Goal: Task Accomplishment & Management: Manage account settings

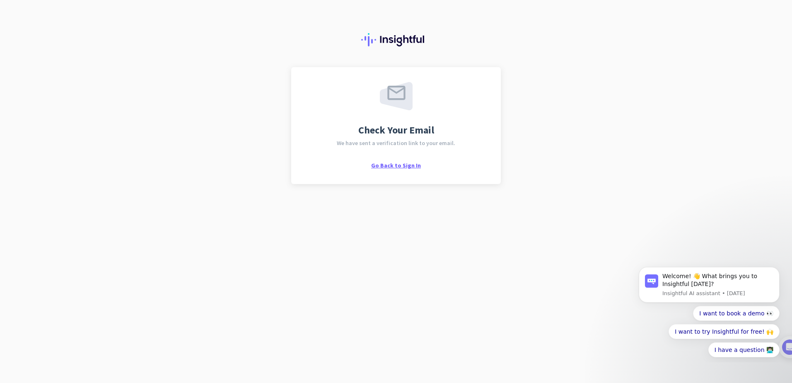
click at [398, 165] on span "Go Back to Sign In" at bounding box center [396, 165] width 50 height 7
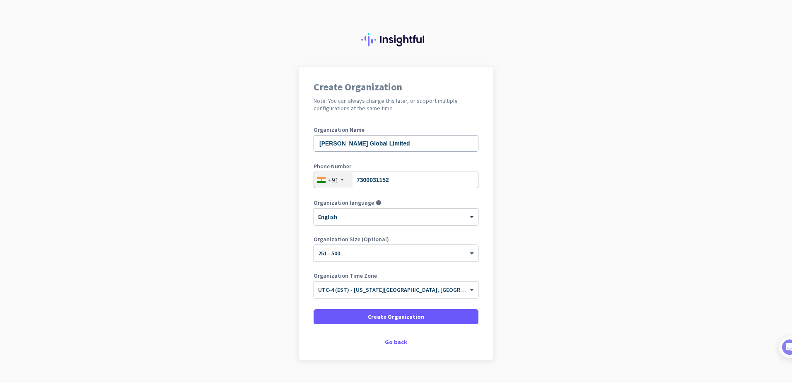
click at [341, 290] on input "text" at bounding box center [387, 287] width 139 height 6
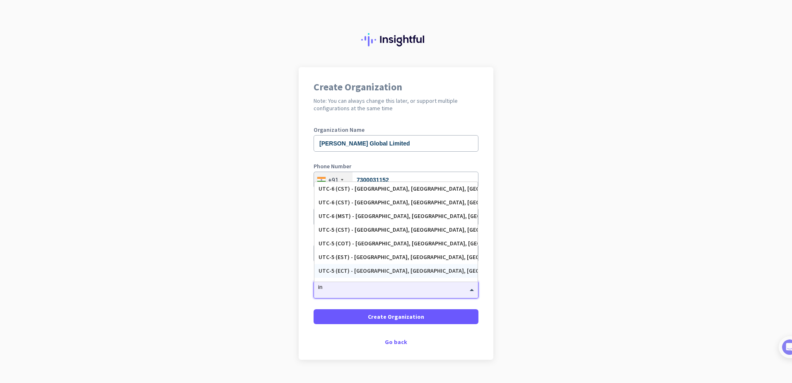
type input "i"
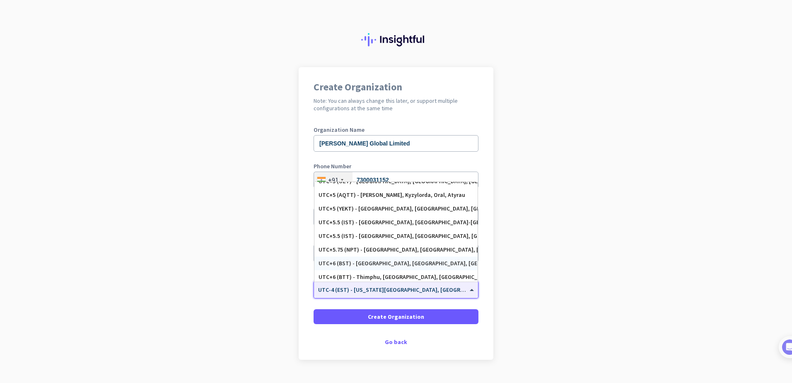
scroll to position [3274, 0]
click at [364, 241] on div "UTC+5.5 (IST) - [GEOGRAPHIC_DATA], [GEOGRAPHIC_DATA], [GEOGRAPHIC_DATA], [GEOGR…" at bounding box center [396, 238] width 155 height 7
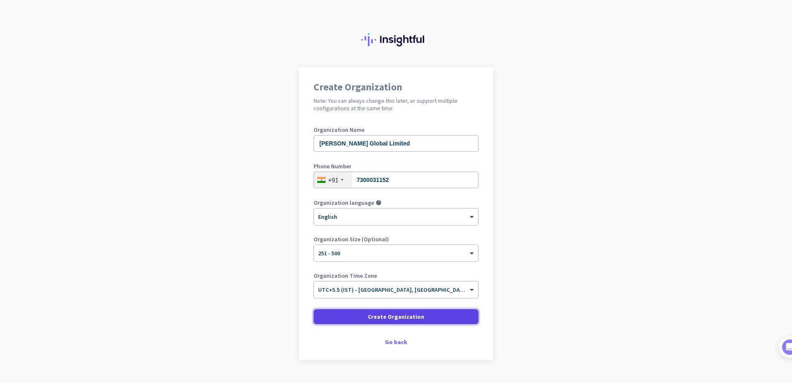
click at [403, 320] on span "Create Organization" at bounding box center [396, 316] width 56 height 8
click at [380, 317] on span "Create Organization" at bounding box center [396, 316] width 56 height 8
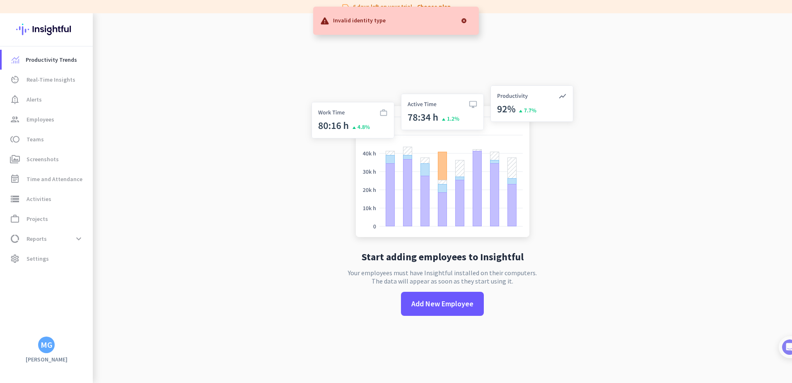
click at [465, 20] on div at bounding box center [464, 20] width 17 height 17
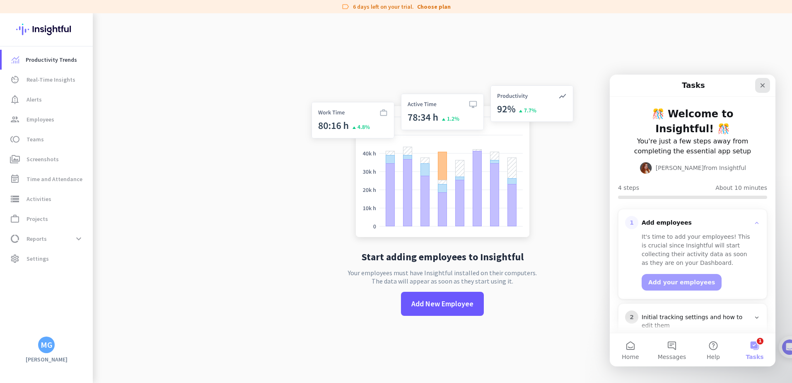
click at [766, 87] on div "Close" at bounding box center [762, 85] width 15 height 15
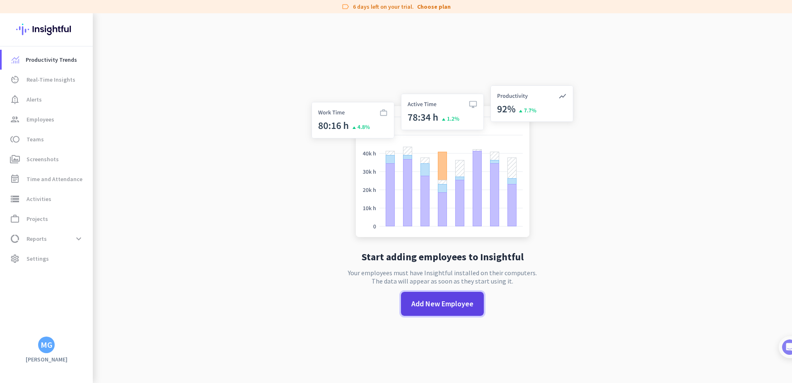
click at [422, 309] on span "Add New Employee" at bounding box center [442, 303] width 62 height 11
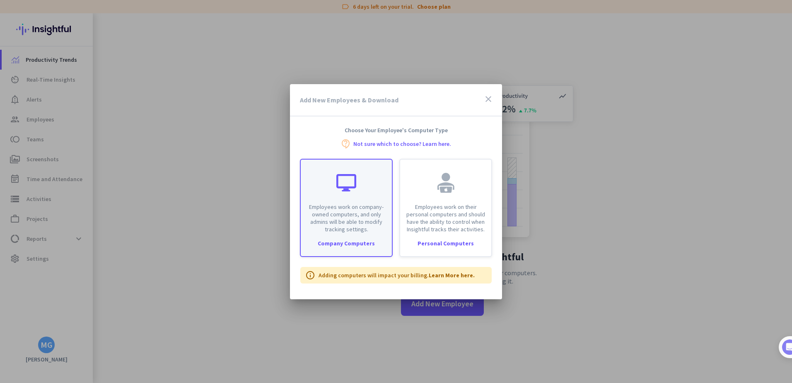
click at [348, 229] on p "Employees work on company-owned computers, and only admins will be able to modi…" at bounding box center [346, 218] width 81 height 30
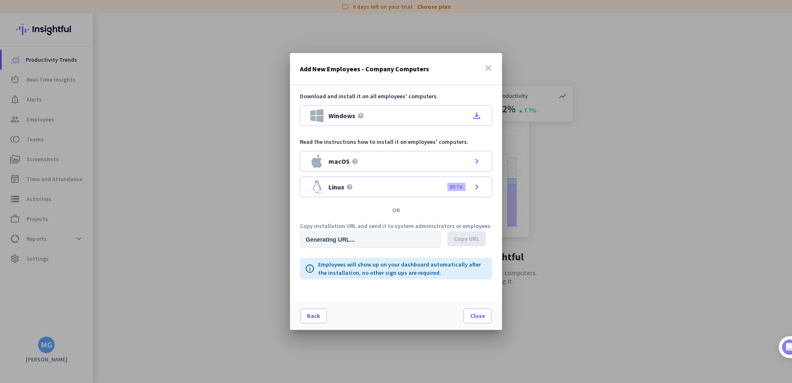
type input "https://app.insightful.io/#/installation/company?token=eyJhbGciOiJIUzI1NiIsInR5…"
click at [478, 116] on icon "file_download" at bounding box center [477, 116] width 10 height 10
click at [469, 238] on span "Copy URL" at bounding box center [466, 239] width 25 height 8
drag, startPoint x: 486, startPoint y: 65, endPoint x: 568, endPoint y: 39, distance: 86.1
click at [486, 65] on icon "close" at bounding box center [489, 68] width 10 height 10
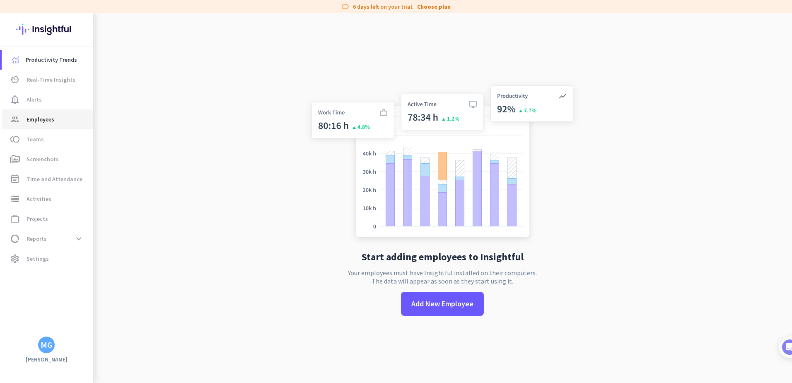
click at [53, 120] on span "Employees" at bounding box center [41, 119] width 28 height 10
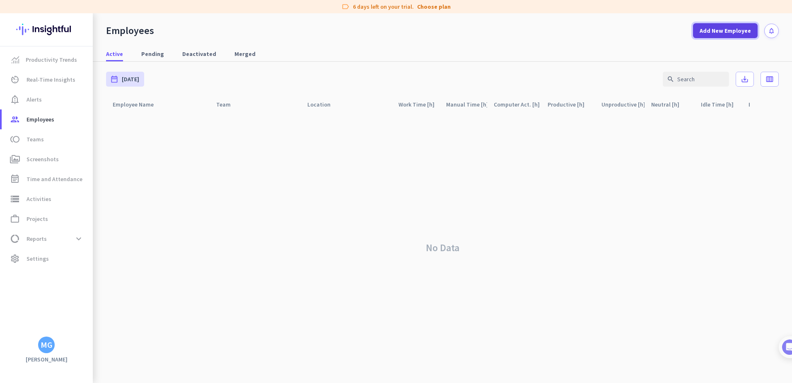
click at [718, 30] on span "Add New Employee" at bounding box center [725, 31] width 51 height 8
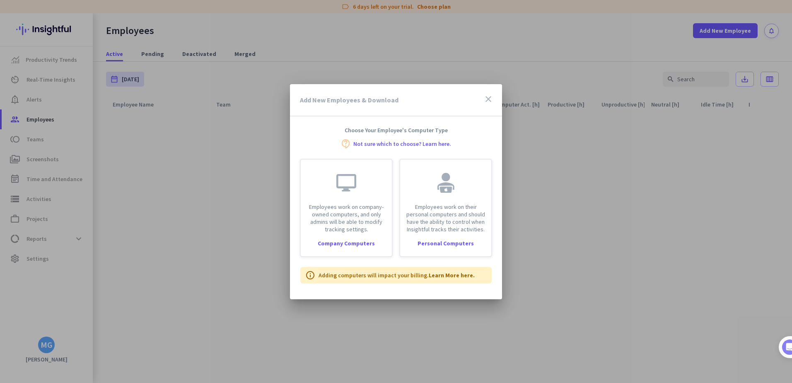
click at [489, 99] on icon "close" at bounding box center [489, 99] width 10 height 10
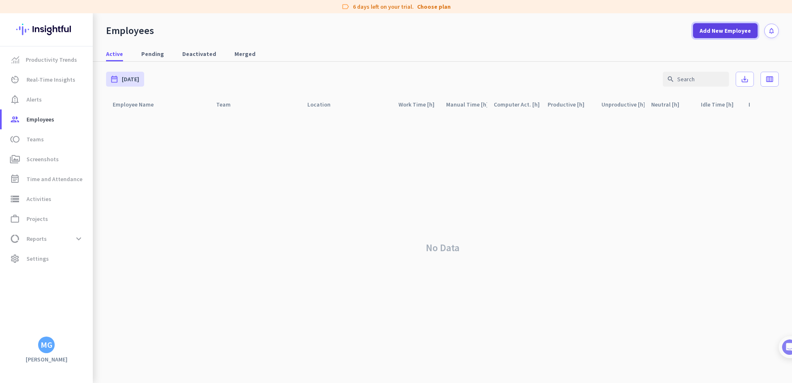
click at [738, 28] on span "Add New Employee" at bounding box center [725, 31] width 51 height 8
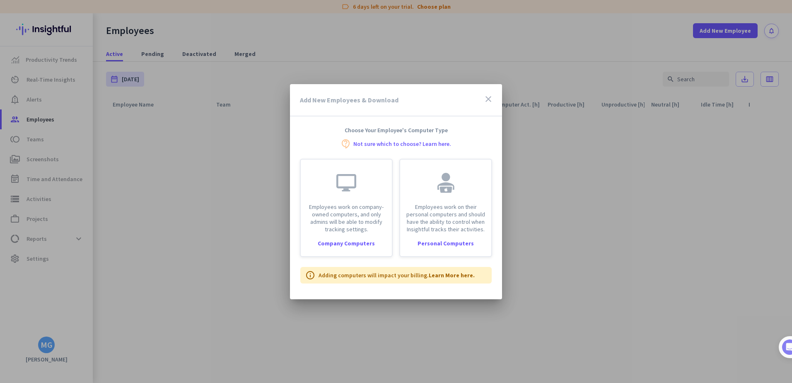
click at [488, 103] on icon "close" at bounding box center [489, 99] width 10 height 10
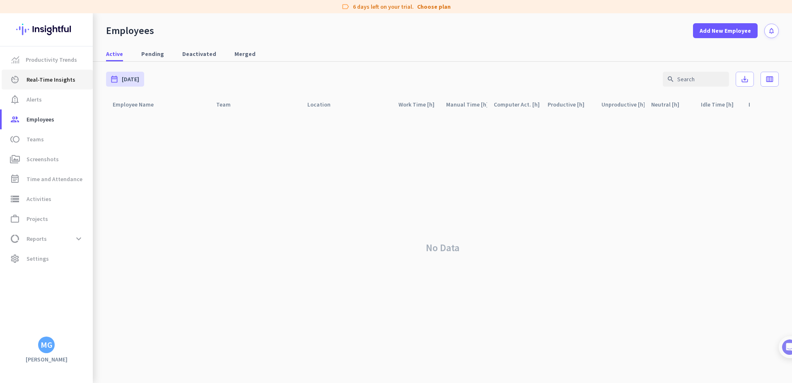
click at [60, 82] on span "Real-Time Insights" at bounding box center [51, 80] width 49 height 10
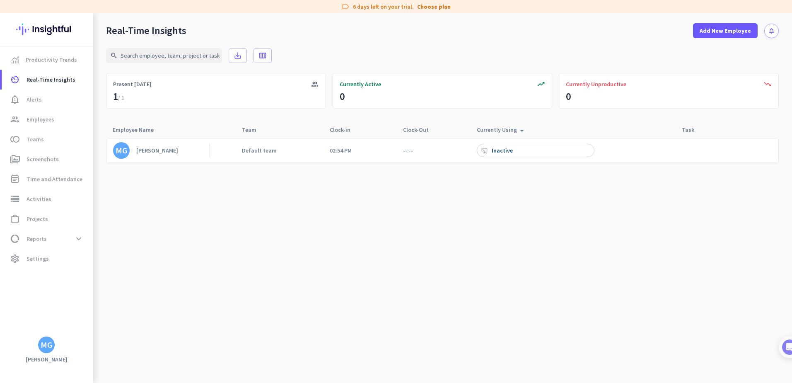
click at [528, 147] on div "desktop_access_disabled Inactive" at bounding box center [536, 150] width 118 height 13
click at [546, 192] on cdk-virtual-scroll-viewport "MG Manoj Gupta Default team 02:54 PM --:-- app.insightful.io Unlabeled photo_ca…" at bounding box center [442, 260] width 673 height 245
click at [258, 151] on div "Default team" at bounding box center [259, 150] width 35 height 7
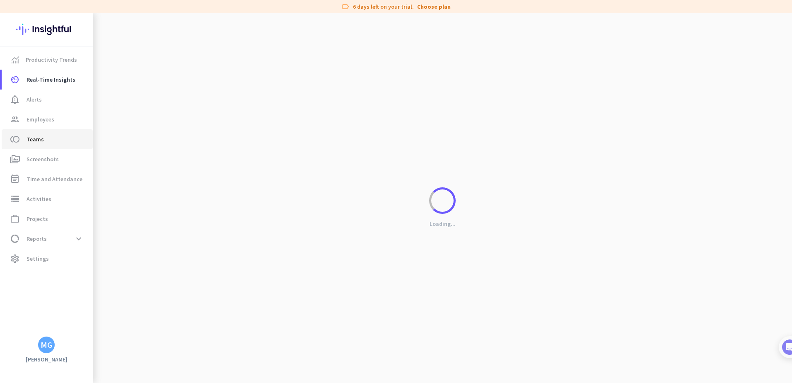
click at [46, 140] on span "toll Teams" at bounding box center [47, 139] width 78 height 10
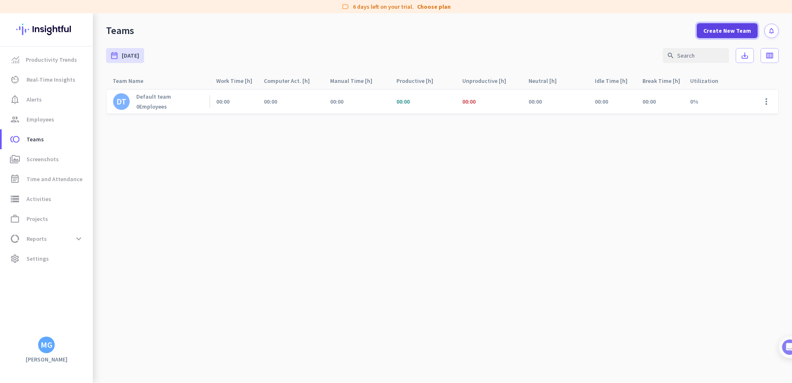
click at [719, 31] on span "Create New Team" at bounding box center [728, 31] width 48 height 8
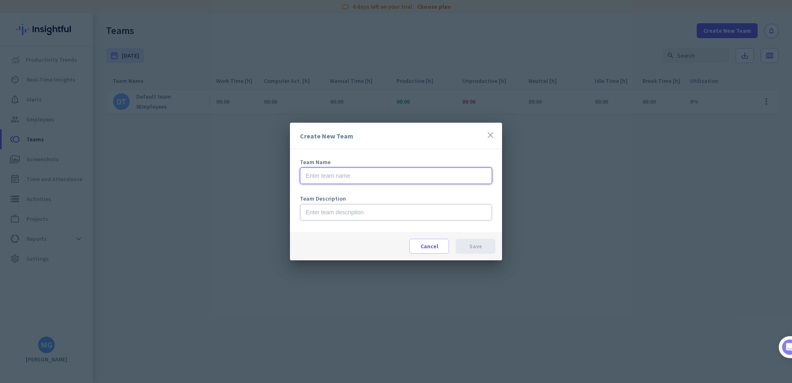
click at [323, 174] on input "text" at bounding box center [396, 175] width 192 height 17
type input "IT Security Team"
click at [478, 241] on span at bounding box center [476, 246] width 40 height 20
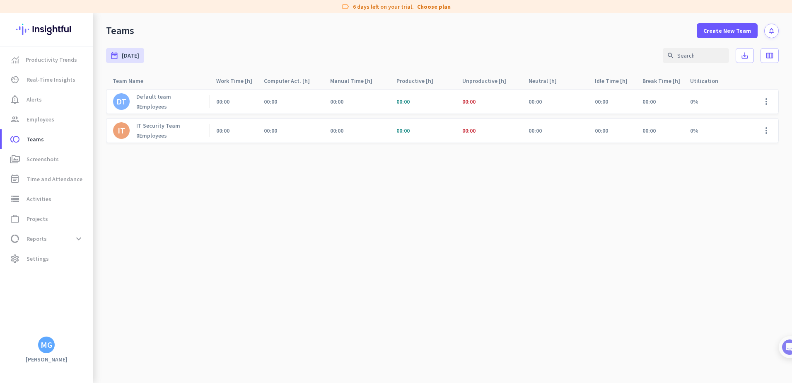
click at [162, 126] on p "IT Security Team" at bounding box center [158, 125] width 44 height 7
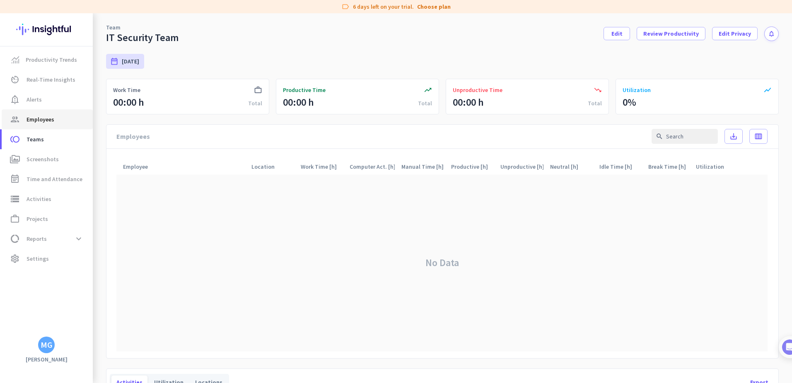
click at [40, 119] on span "Employees" at bounding box center [41, 119] width 28 height 10
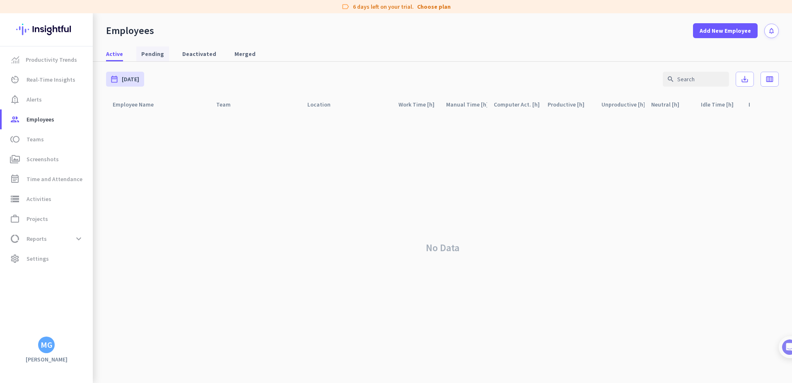
click at [157, 58] on span "Pending" at bounding box center [152, 53] width 23 height 15
click at [211, 59] on link "Deactivated" at bounding box center [199, 53] width 44 height 15
click at [248, 53] on link "Merged" at bounding box center [245, 53] width 31 height 15
click at [112, 56] on span "Active" at bounding box center [114, 54] width 17 height 8
click at [740, 24] on span at bounding box center [725, 31] width 65 height 20
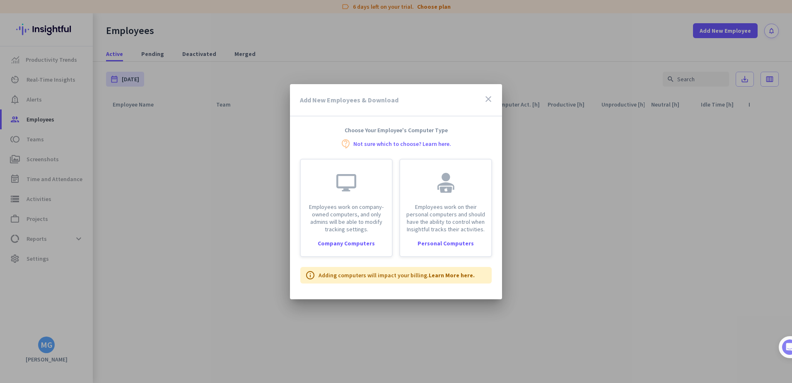
click at [490, 96] on icon "close" at bounding box center [489, 99] width 10 height 10
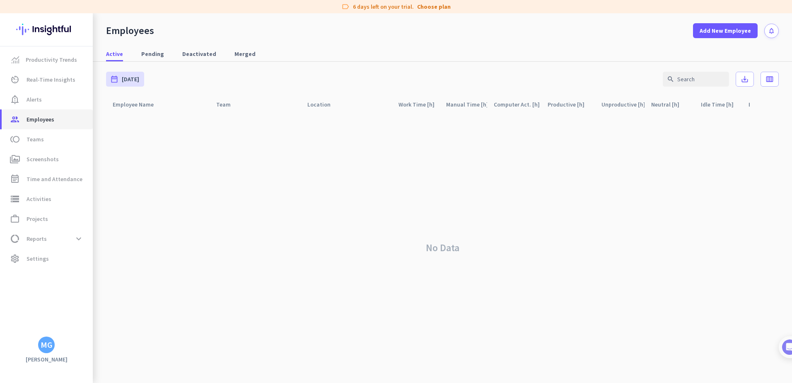
click at [54, 121] on span "group Employees" at bounding box center [47, 119] width 78 height 10
click at [43, 141] on span "toll Teams" at bounding box center [47, 139] width 78 height 10
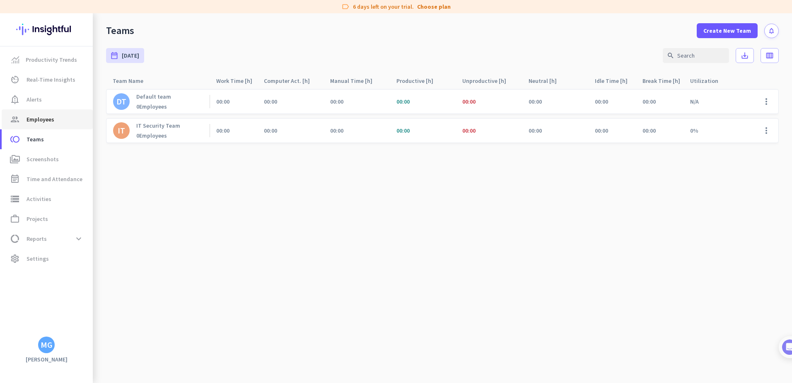
click at [42, 124] on span "Employees" at bounding box center [41, 119] width 28 height 10
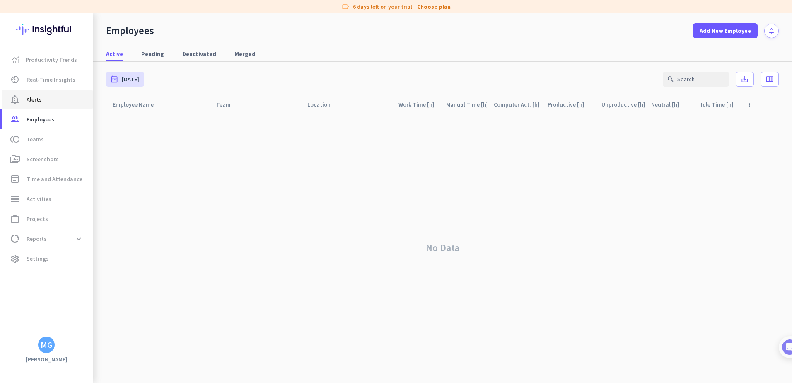
click at [49, 102] on span "notification_important Alerts" at bounding box center [47, 99] width 78 height 10
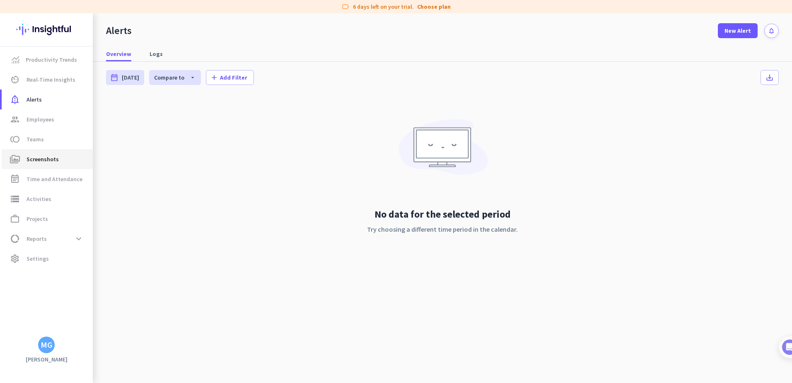
click at [34, 163] on span "Screenshots" at bounding box center [43, 159] width 32 height 10
